Goal: Use online tool/utility

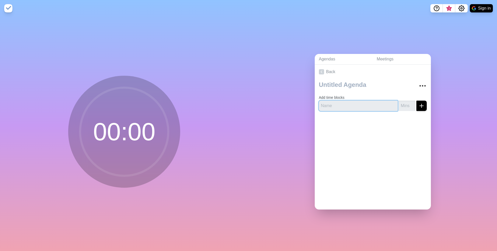
click at [358, 102] on input "text" at bounding box center [358, 106] width 79 height 10
click at [140, 131] on circle at bounding box center [124, 132] width 88 height 88
click at [358, 106] on input "text" at bounding box center [358, 106] width 79 height 10
type input "[PERSON_NAME]'s Workshop"
click at [417, 101] on button "submit" at bounding box center [422, 106] width 10 height 10
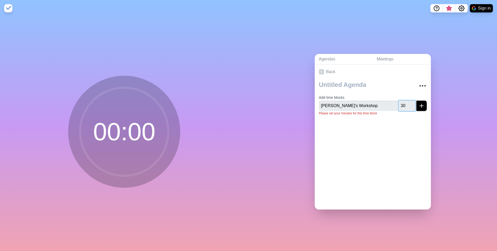
type input "3"
type input "25"
click at [417, 101] on button "submit" at bounding box center [422, 106] width 10 height 10
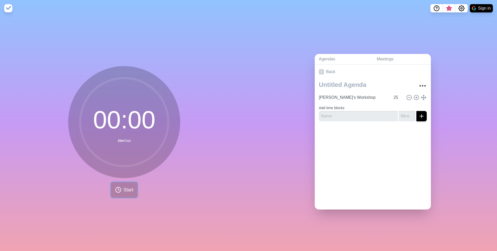
click at [118, 192] on icon at bounding box center [118, 190] width 6 height 6
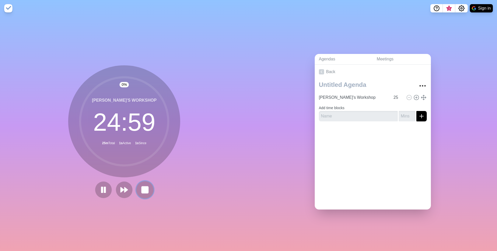
click at [144, 190] on rect at bounding box center [145, 189] width 6 height 6
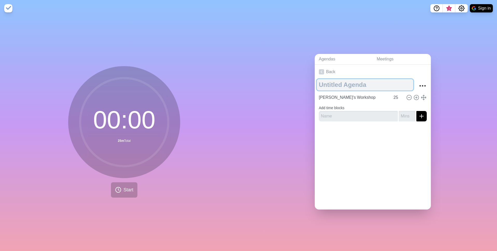
click at [336, 88] on textarea at bounding box center [365, 84] width 96 height 11
type textarea "D"
click at [324, 85] on textarea "vibe Coding Timers" at bounding box center [365, 84] width 96 height 11
click at [347, 87] on textarea "Vibe Coding Timers" at bounding box center [365, 84] width 96 height 11
click at [353, 87] on textarea "Vibe Coding Timers" at bounding box center [365, 84] width 96 height 11
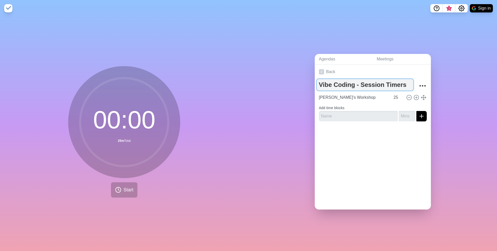
type textarea "Vibe Coding - Session Timers"
click at [356, 150] on div "Back Vibe Coding - Session Timers [PERSON_NAME]'s Workshop 25 Add time blocks" at bounding box center [373, 137] width 116 height 145
click at [379, 0] on nav "3 Sign in" at bounding box center [248, 8] width 497 height 17
